Goal: Check status: Check status

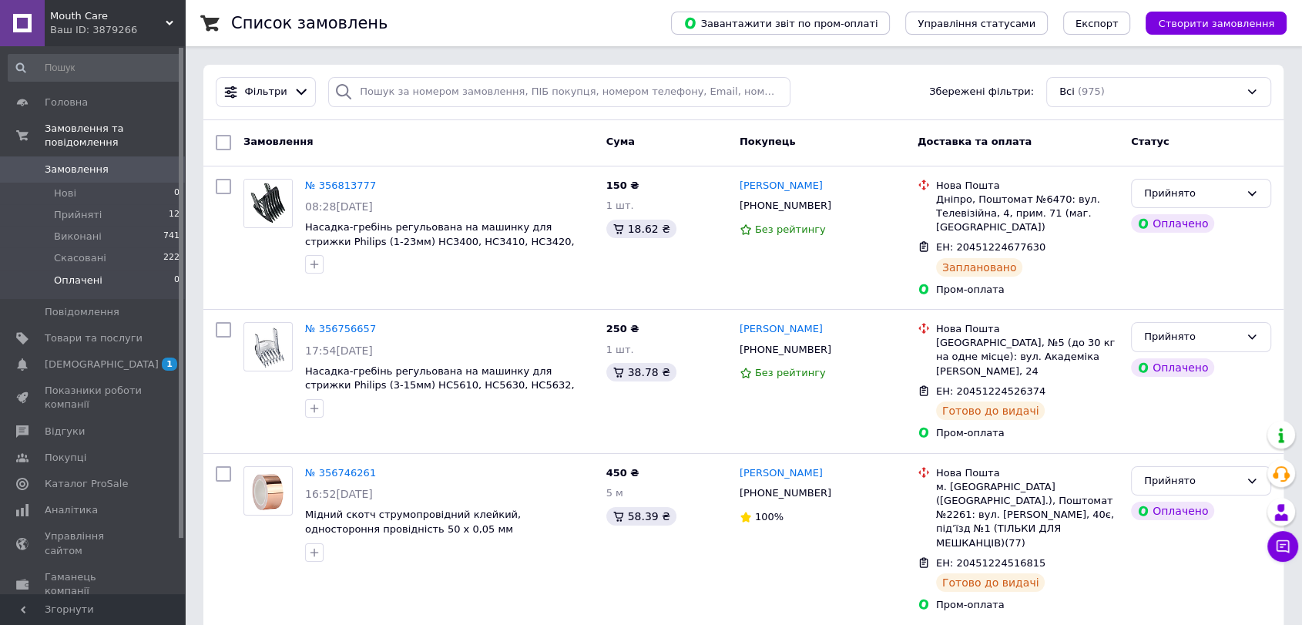
click at [102, 270] on li "Оплачені 0" at bounding box center [94, 284] width 189 height 29
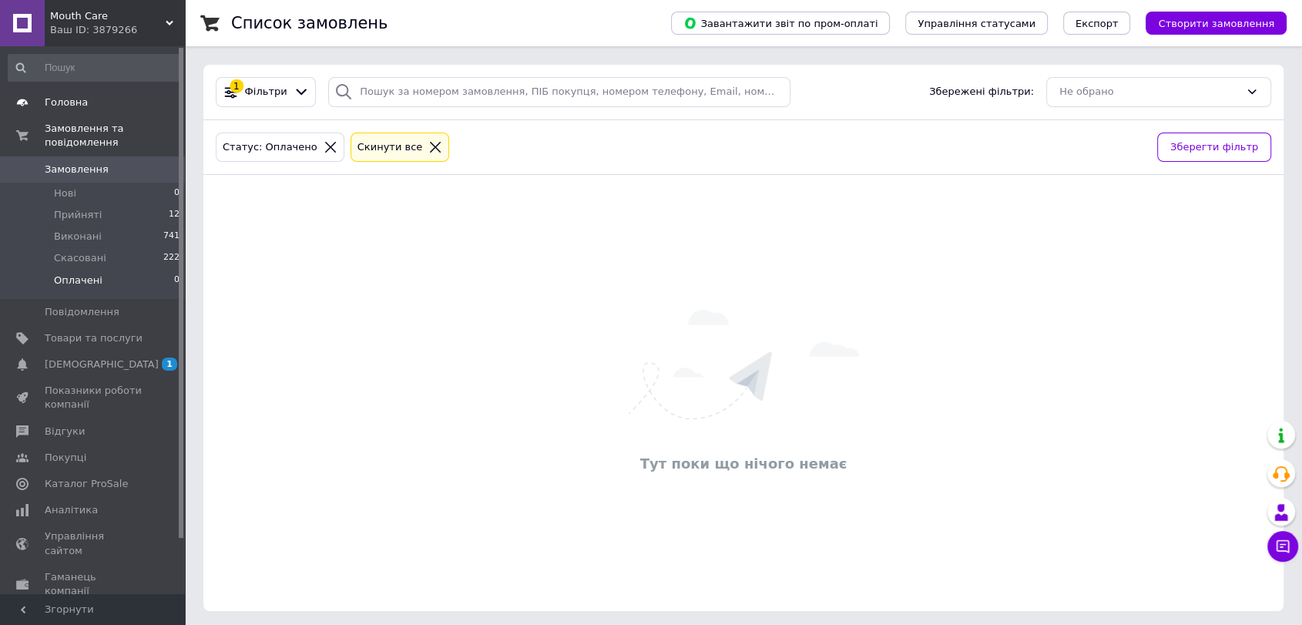
click at [66, 98] on span "Головна" at bounding box center [66, 103] width 43 height 14
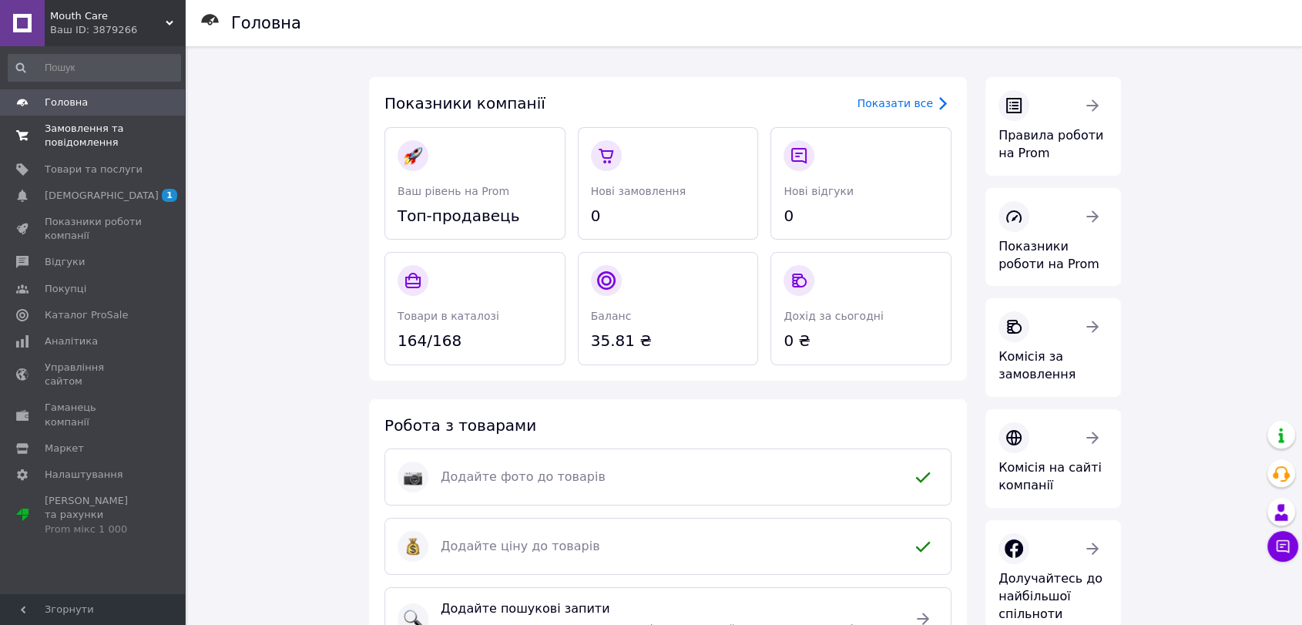
click at [55, 134] on span "Замовлення та повідомлення" at bounding box center [94, 136] width 98 height 28
